Goal: Task Accomplishment & Management: Manage account settings

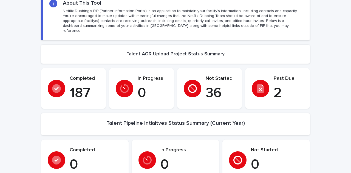
scroll to position [82, 0]
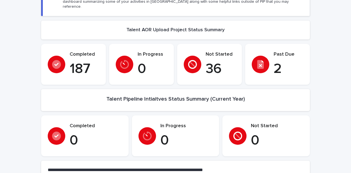
click at [266, 53] on div "Past Due 2" at bounding box center [278, 65] width 52 height 26
click at [278, 61] on p "2" at bounding box center [289, 69] width 30 height 16
click at [257, 60] on icon at bounding box center [260, 64] width 7 height 9
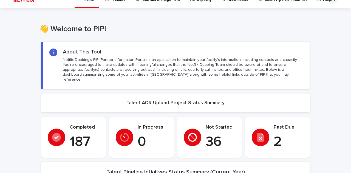
scroll to position [0, 0]
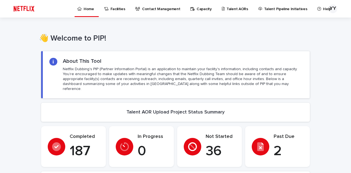
click at [227, 10] on p "Talent AORs" at bounding box center [237, 6] width 22 height 12
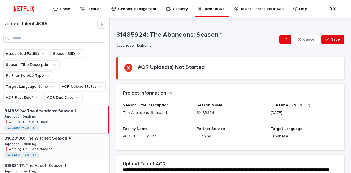
click at [64, 135] on div "81628138: The [PERSON_NAME]: Season 4 81628138: The [PERSON_NAME]: Season 4 Jap…" at bounding box center [54, 146] width 109 height 27
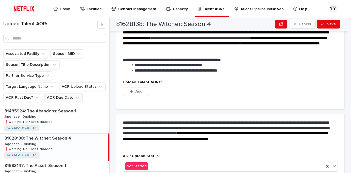
click at [51, 93] on button "AOR Due Date" at bounding box center [63, 97] width 38 height 9
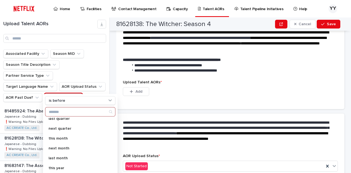
scroll to position [0, 0]
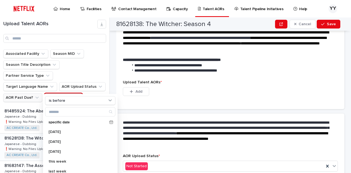
click at [20, 93] on button "AOR Past Due?" at bounding box center [22, 97] width 39 height 9
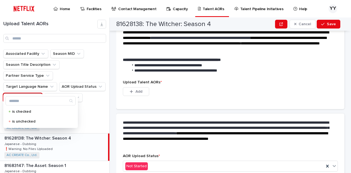
drag, startPoint x: 32, startPoint y: 86, endPoint x: 35, endPoint y: 86, distance: 3.0
click at [32, 93] on button "AOR Past Due?" at bounding box center [22, 97] width 39 height 9
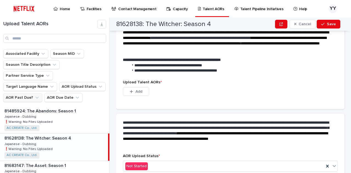
click at [24, 93] on button "AOR Past Due?" at bounding box center [22, 97] width 39 height 9
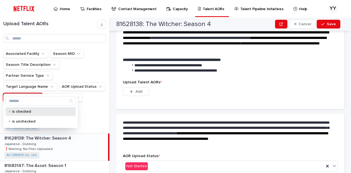
click at [26, 113] on p "is checked" at bounding box center [39, 112] width 55 height 4
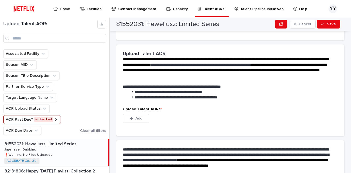
click at [56, 119] on button "AOR Past Due? is checked" at bounding box center [32, 119] width 58 height 9
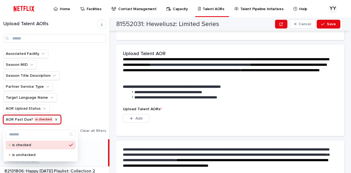
click at [54, 120] on icon "AOR Past Due?" at bounding box center [56, 119] width 4 height 4
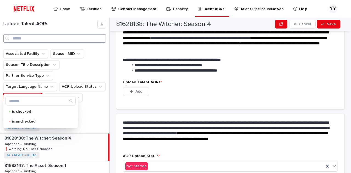
click at [46, 41] on input "Search" at bounding box center [54, 38] width 103 height 9
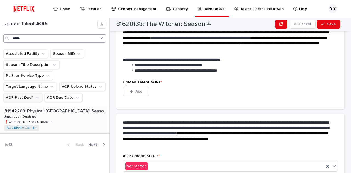
type input "*****"
click at [78, 113] on div "81942209: Physical: [GEOGRAPHIC_DATA]: Season 1 81942209: Physical: [GEOGRAPHIC…" at bounding box center [54, 119] width 109 height 27
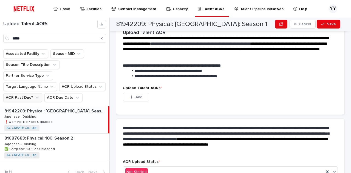
scroll to position [55, 0]
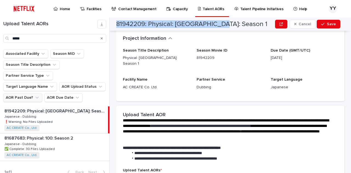
drag, startPoint x: 116, startPoint y: 23, endPoint x: 221, endPoint y: 23, distance: 104.7
click at [221, 23] on div "81942209: Physical: [GEOGRAPHIC_DATA]: Season 1 Cancel Save" at bounding box center [228, 24] width 224 height 13
copy h2 "81942209: Physical: [GEOGRAPHIC_DATA]: Season 1"
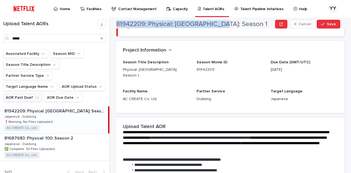
scroll to position [0, 0]
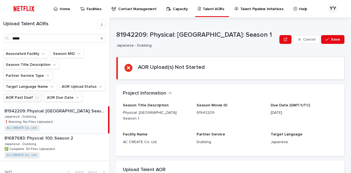
click at [231, 94] on div "Project Information •••" at bounding box center [229, 93] width 213 height 6
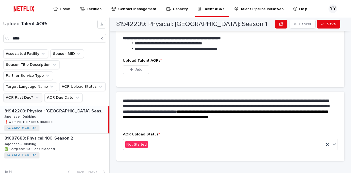
scroll to position [137, 0]
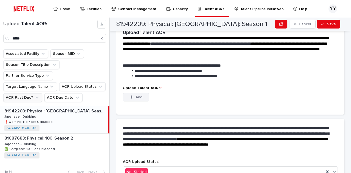
click at [142, 95] on span "Add" at bounding box center [138, 97] width 7 height 4
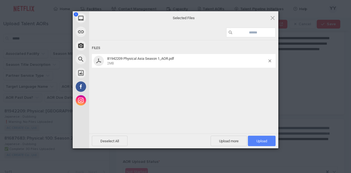
click at [259, 141] on span "Upload 1" at bounding box center [261, 141] width 11 height 4
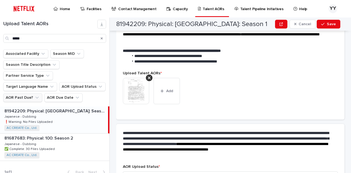
scroll to position [133, 0]
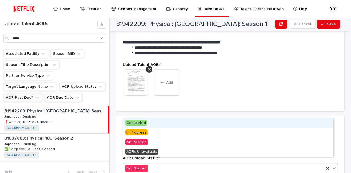
drag, startPoint x: 202, startPoint y: 163, endPoint x: 200, endPoint y: 159, distance: 4.0
click at [202, 164] on div "Not Started" at bounding box center [223, 168] width 201 height 9
click at [163, 122] on div "Completed" at bounding box center [228, 123] width 210 height 10
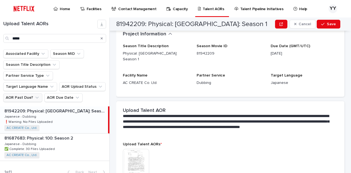
scroll to position [0, 0]
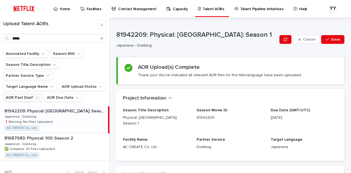
click at [325, 44] on div "Cancel Save" at bounding box center [311, 40] width 65 height 22
click at [331, 41] on span "Save" at bounding box center [335, 40] width 9 height 4
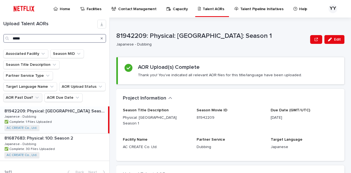
click at [64, 38] on input "*****" at bounding box center [54, 38] width 103 height 9
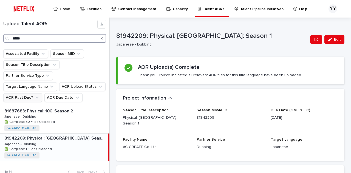
drag, startPoint x: 57, startPoint y: 38, endPoint x: 9, endPoint y: 35, distance: 47.8
click at [9, 35] on div "*****" at bounding box center [54, 38] width 103 height 9
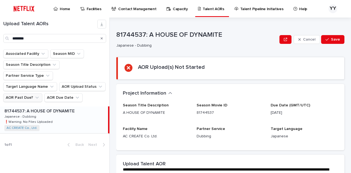
click at [49, 107] on p "81744537: A HOUSE OF DYNAMITE" at bounding box center [39, 110] width 71 height 6
type input "*******"
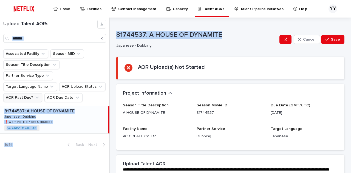
drag, startPoint x: 220, startPoint y: 34, endPoint x: 116, endPoint y: 38, distance: 104.5
click at [110, 33] on div "Upload Talent AORs ******* Associated Facility Season MID Season Title Descript…" at bounding box center [175, 95] width 351 height 155
click at [230, 36] on p "81744537: A HOUSE OF DYNAMITE" at bounding box center [196, 35] width 161 height 8
click at [227, 34] on p "81744537: A HOUSE OF DYNAMITE" at bounding box center [196, 35] width 161 height 8
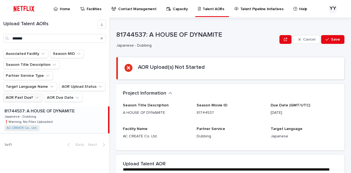
click at [227, 34] on p "81744537: A HOUSE OF DYNAMITE" at bounding box center [196, 35] width 161 height 8
click at [218, 33] on p "81744537: A HOUSE OF DYNAMITE" at bounding box center [196, 35] width 161 height 8
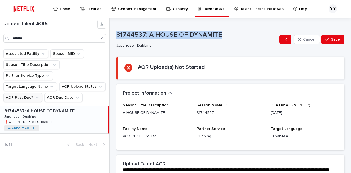
drag, startPoint x: 225, startPoint y: 34, endPoint x: 117, endPoint y: 31, distance: 107.5
click at [117, 31] on p "81744537: A HOUSE OF DYNAMITE" at bounding box center [196, 35] width 161 height 8
copy p "81744537: A HOUSE OF DYNAMITE"
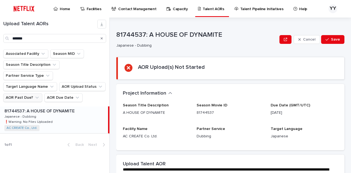
click at [236, 74] on section "AOR Upload(s) Not Started" at bounding box center [230, 68] width 228 height 22
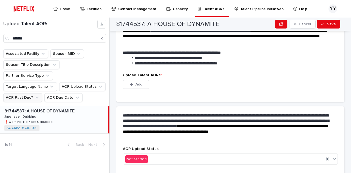
scroll to position [164, 0]
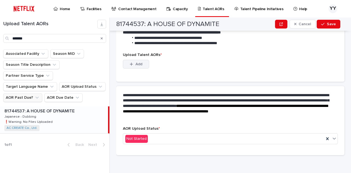
click at [139, 63] on span "Add" at bounding box center [138, 64] width 7 height 4
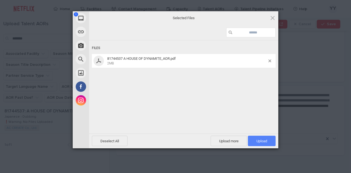
click at [258, 140] on span "Upload 1" at bounding box center [261, 141] width 11 height 4
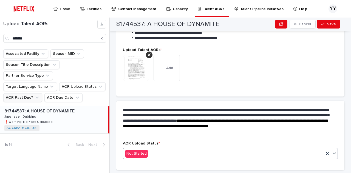
scroll to position [159, 0]
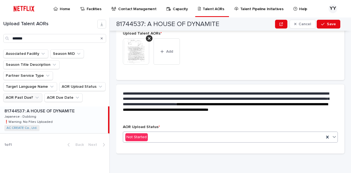
click at [216, 137] on div "Not Started" at bounding box center [223, 137] width 201 height 9
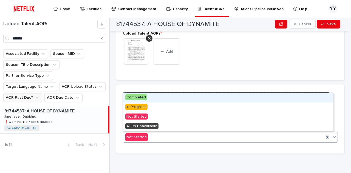
click at [156, 97] on div "Completed" at bounding box center [228, 98] width 210 height 10
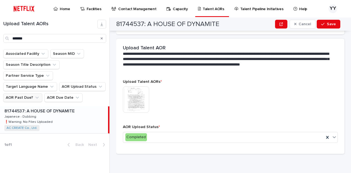
scroll to position [0, 0]
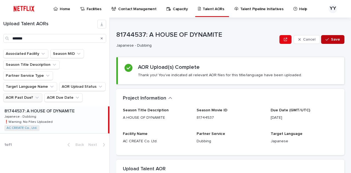
click at [325, 40] on div "button" at bounding box center [327, 40] width 5 height 4
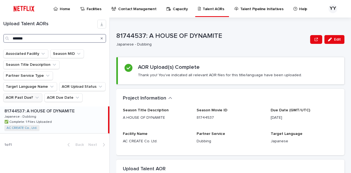
drag, startPoint x: 40, startPoint y: 39, endPoint x: 0, endPoint y: 40, distance: 39.8
click at [0, 40] on div "Upload Talent AORs *******" at bounding box center [54, 31] width 109 height 23
type input "******"
click at [64, 107] on div "81915311: UNTOLD UK: [PERSON_NAME] 81915311: UNTOLD UK: [PERSON_NAME] Japanese …" at bounding box center [54, 119] width 108 height 27
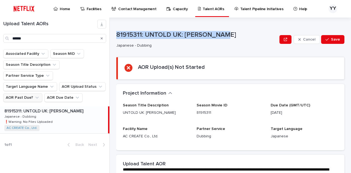
drag, startPoint x: 221, startPoint y: 34, endPoint x: 116, endPoint y: 32, distance: 105.2
click at [116, 33] on p "81915311: UNTOLD UK: [PERSON_NAME]" at bounding box center [196, 35] width 161 height 8
copy p "81915311: UNTOLD UK: [PERSON_NAME]"
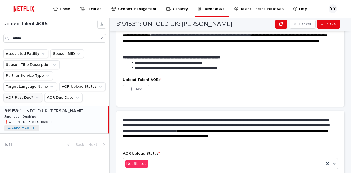
scroll to position [166, 0]
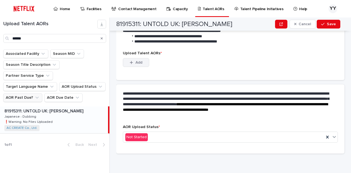
click at [144, 61] on button "Add" at bounding box center [136, 62] width 26 height 9
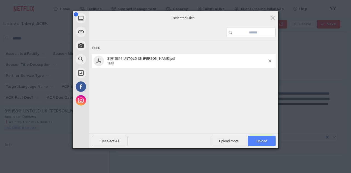
click at [260, 142] on span "Upload 1" at bounding box center [261, 141] width 11 height 4
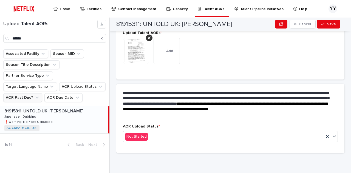
scroll to position [159, 0]
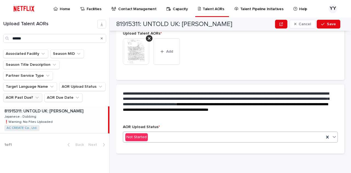
drag, startPoint x: 213, startPoint y: 137, endPoint x: 210, endPoint y: 133, distance: 5.1
click at [213, 136] on div "Not Started" at bounding box center [223, 137] width 201 height 9
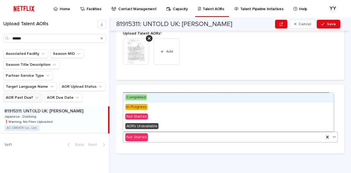
click at [159, 95] on div "Completed" at bounding box center [228, 98] width 210 height 10
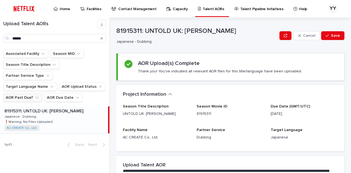
scroll to position [0, 0]
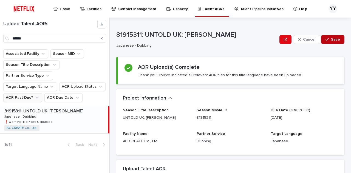
click at [331, 40] on span "Save" at bounding box center [335, 40] width 9 height 4
